Goal: Find specific page/section: Find specific page/section

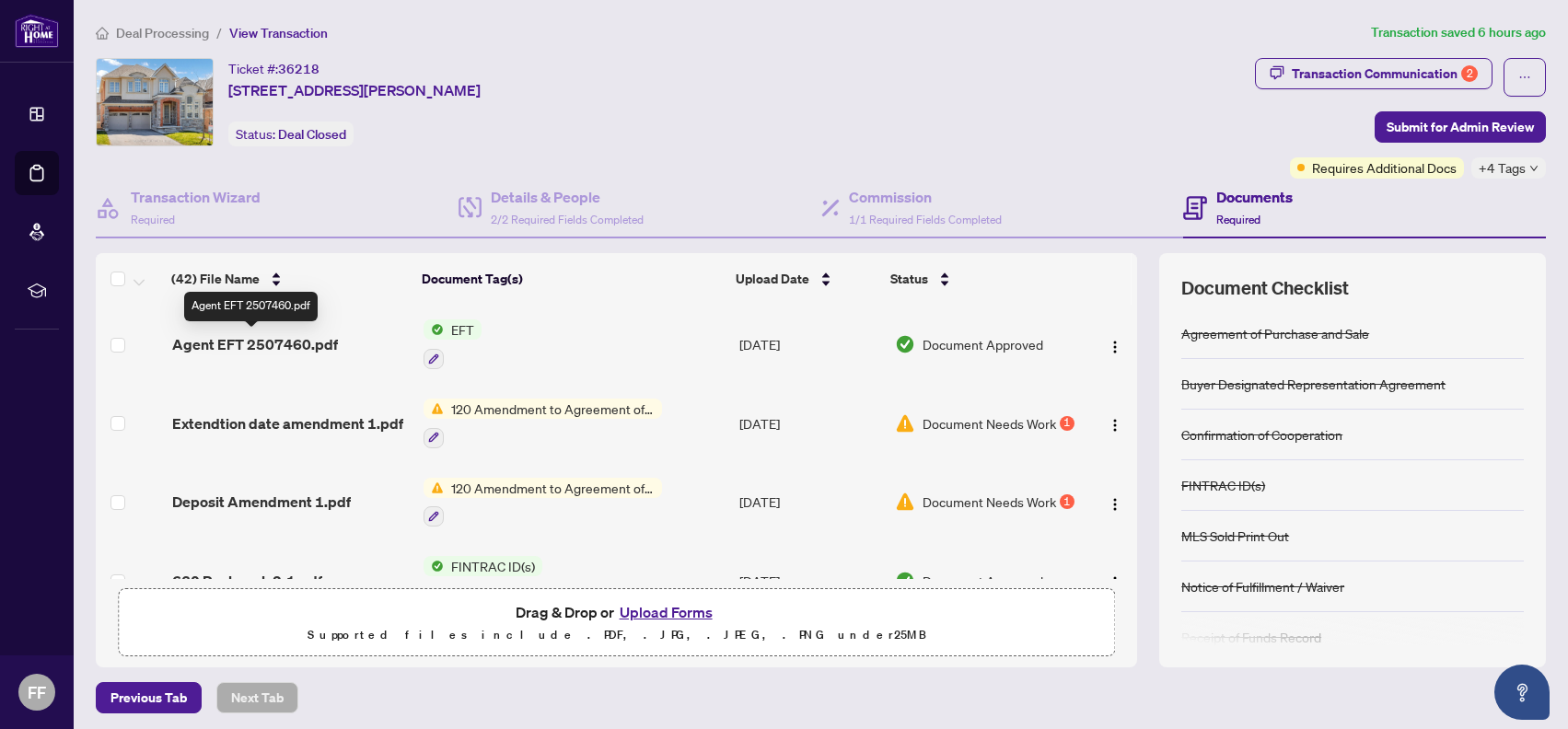
click at [287, 334] on span "Agent EFT 2507460.pdf" at bounding box center [254, 345] width 165 height 22
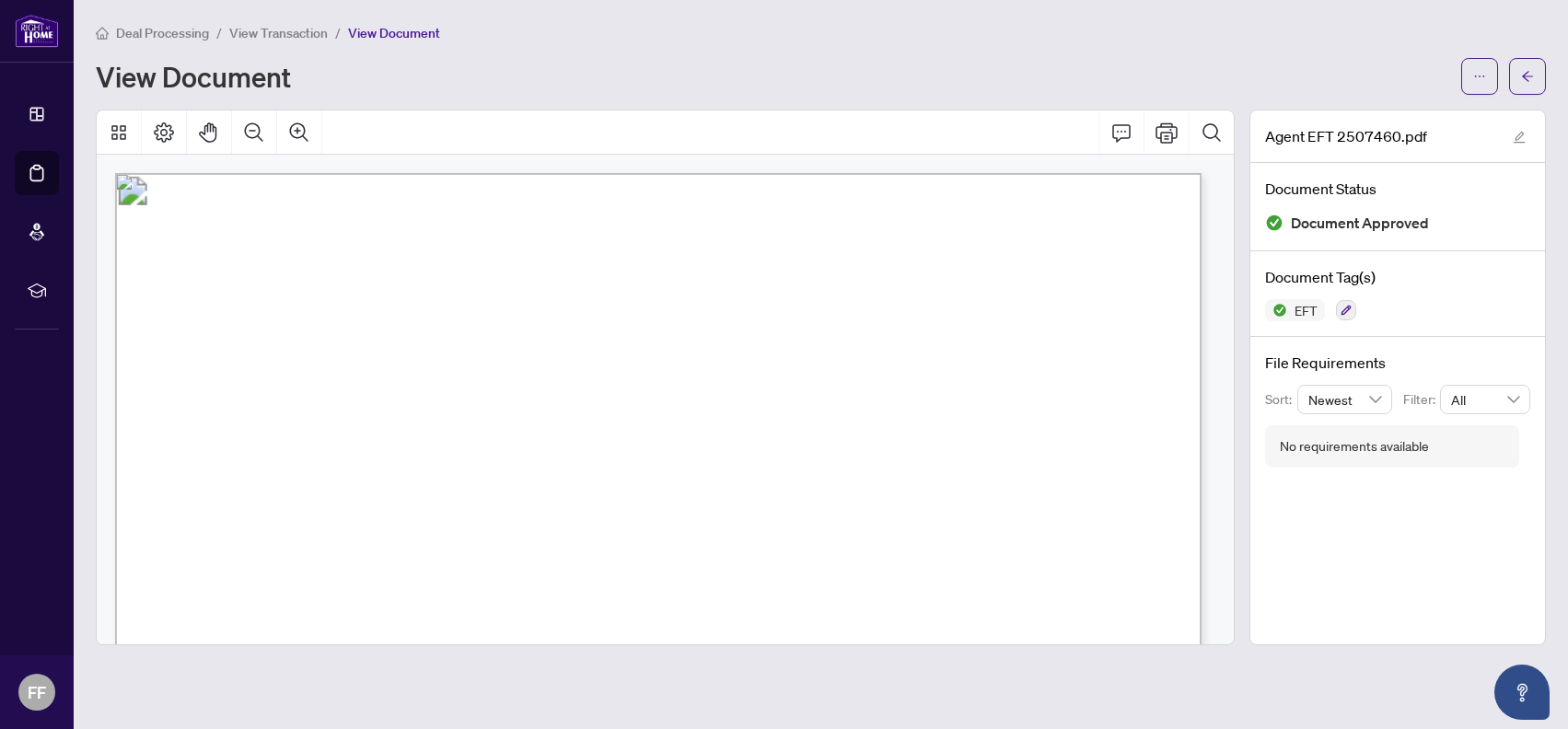
click at [299, 34] on span "View Transaction" at bounding box center [278, 33] width 99 height 17
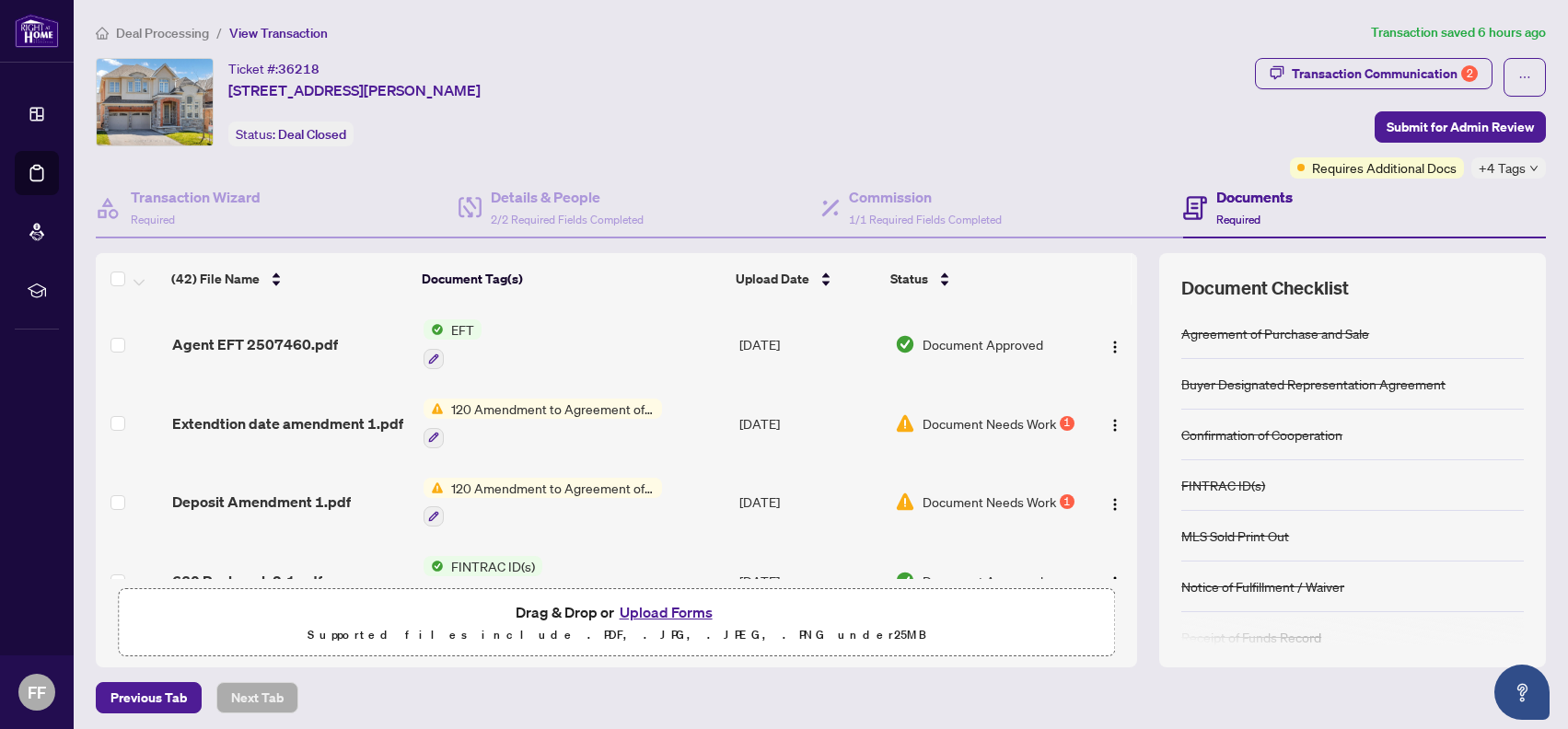
click at [946, 413] on span "Document Needs Work" at bounding box center [990, 423] width 133 height 20
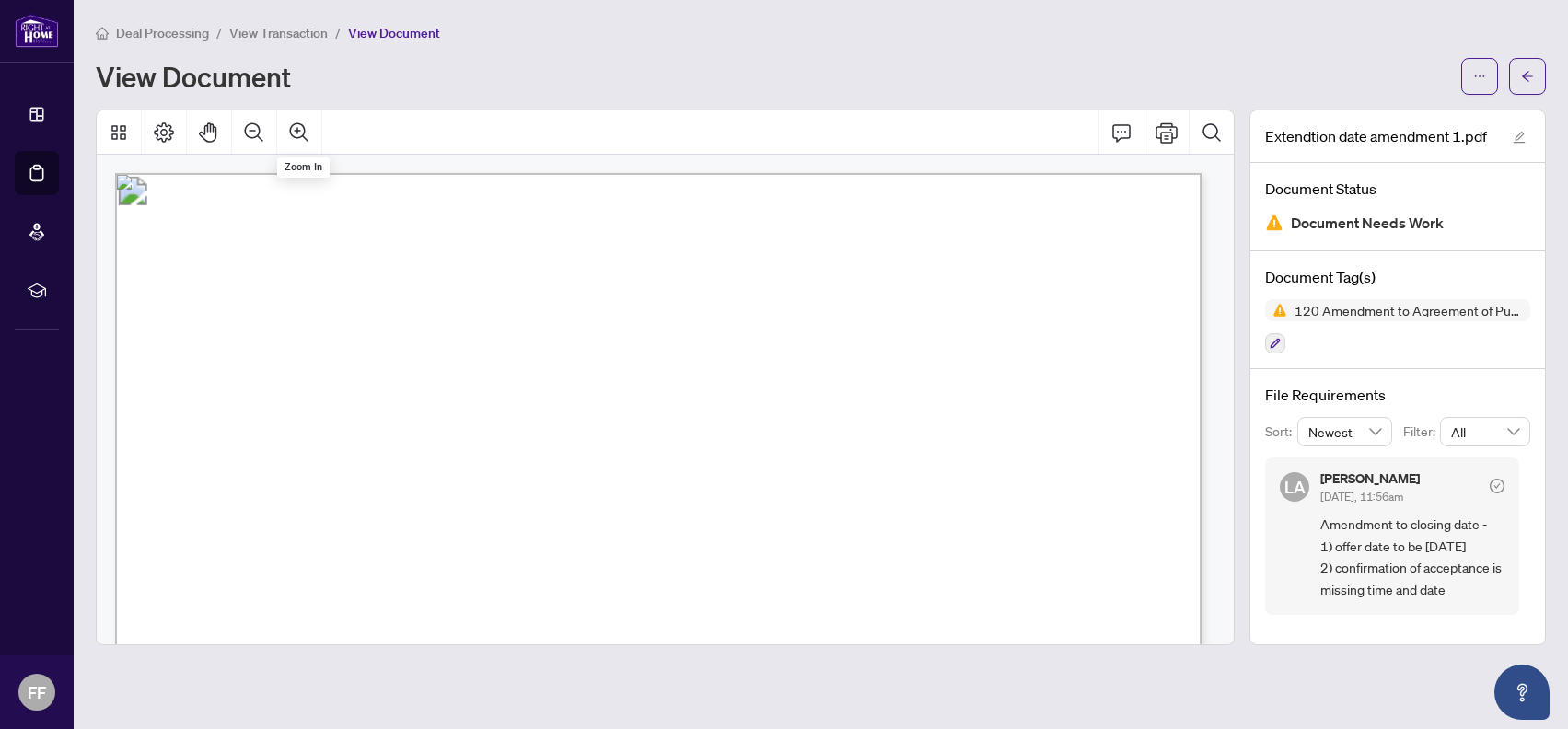
click at [294, 39] on span "View Transaction" at bounding box center [278, 33] width 99 height 17
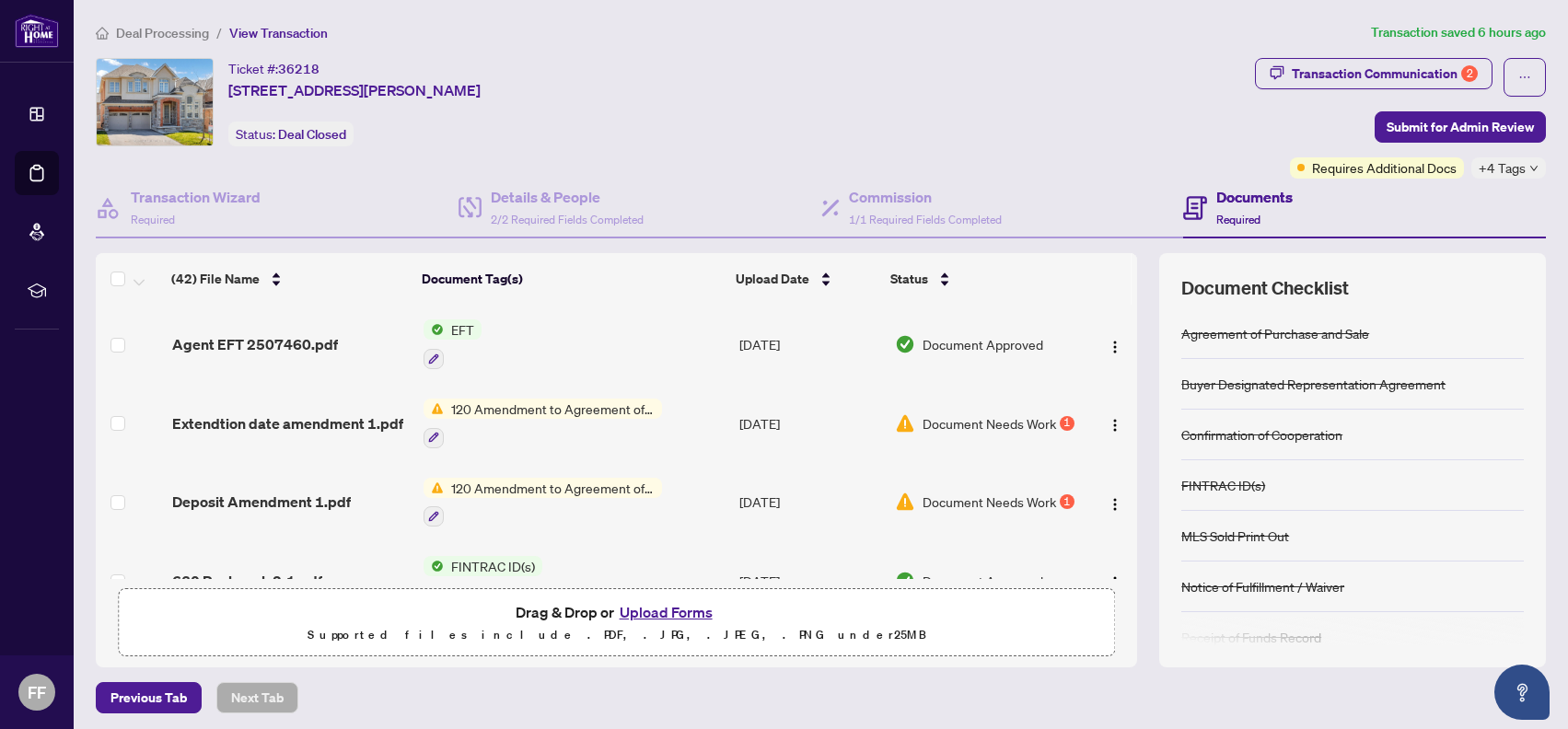
click at [765, 486] on td "[DATE]" at bounding box center [809, 503] width 155 height 79
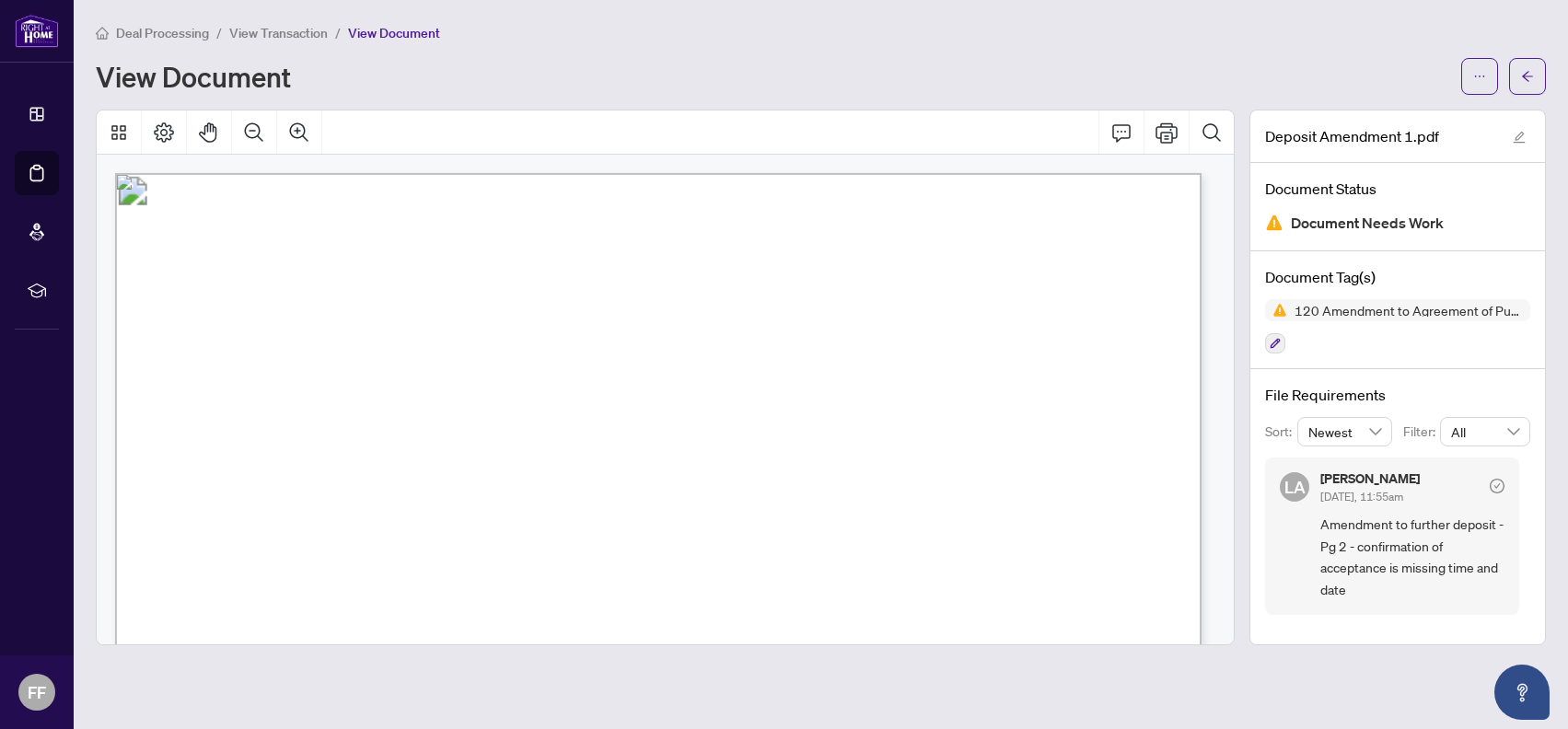
click at [292, 26] on span "View Transaction" at bounding box center [278, 33] width 99 height 17
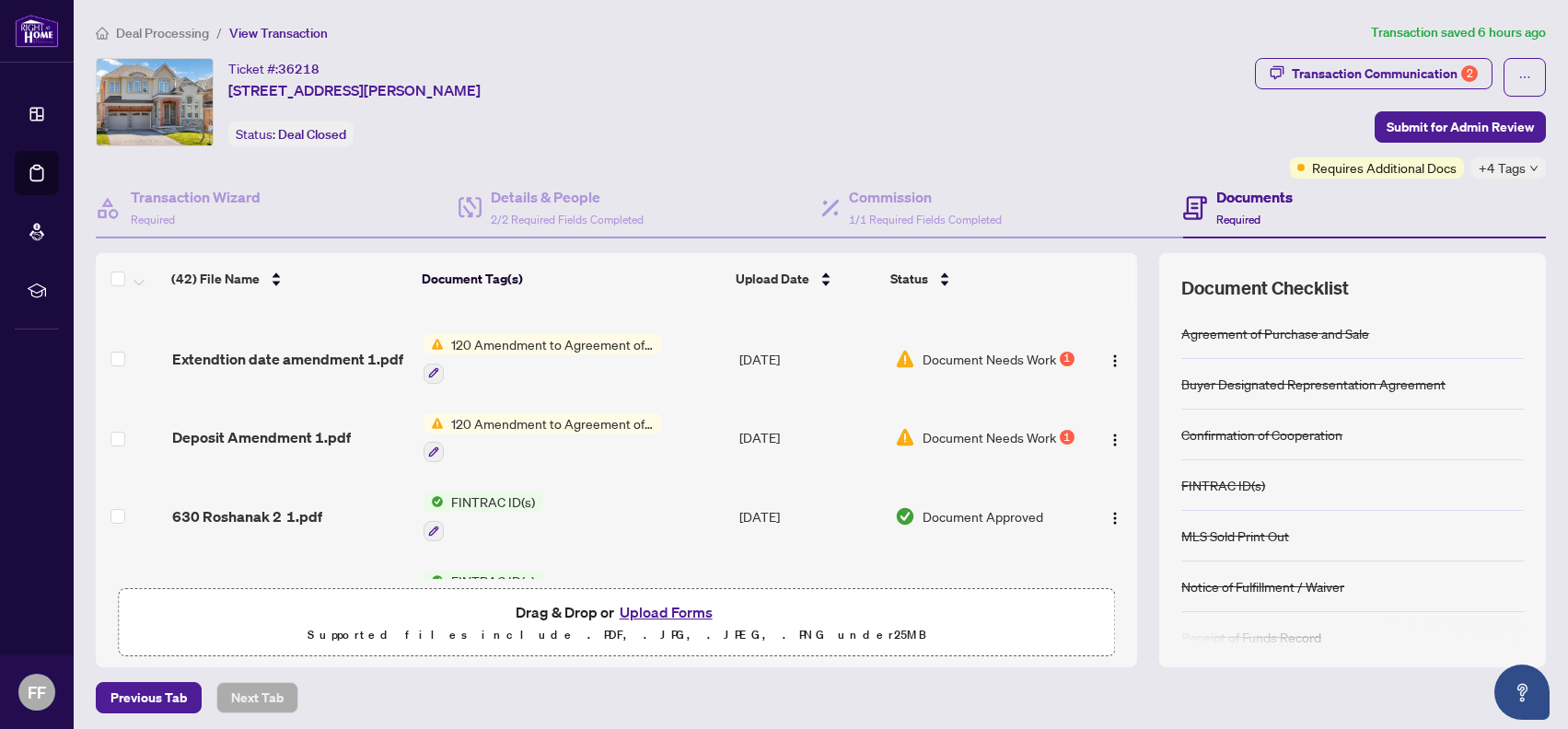
scroll to position [92, 0]
